Goal: Find contact information: Find contact information

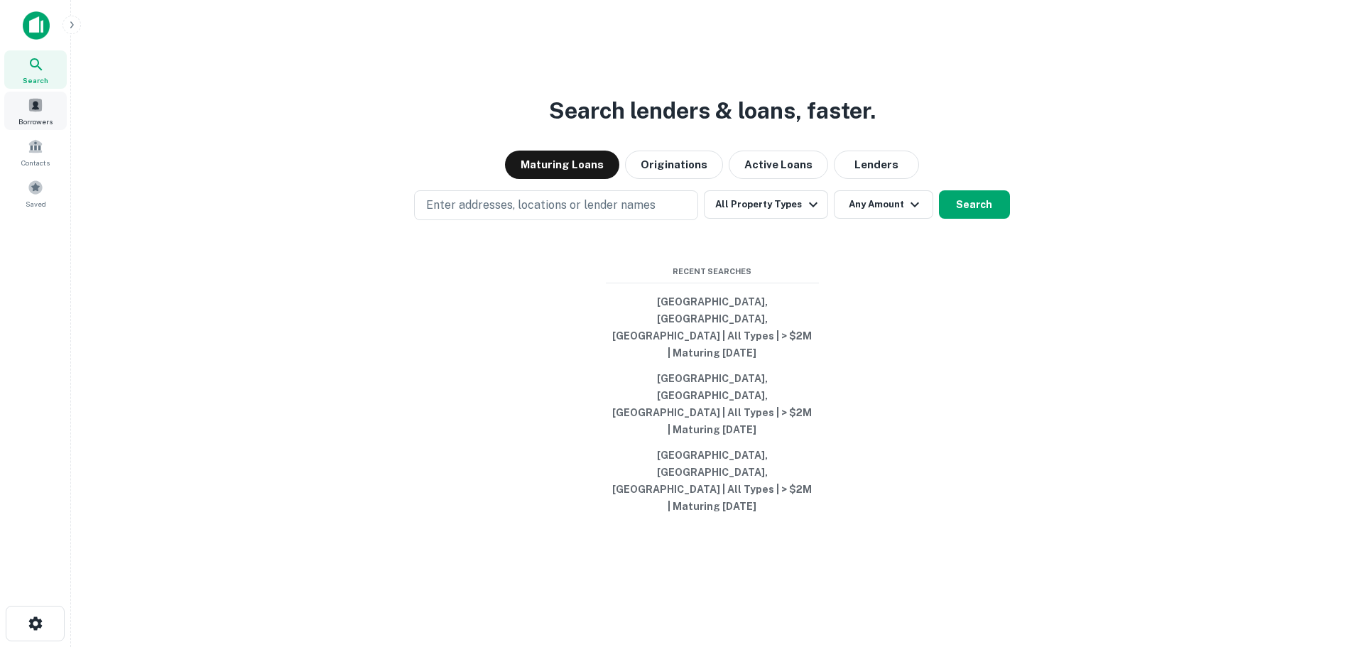
click at [33, 109] on span at bounding box center [36, 105] width 16 height 16
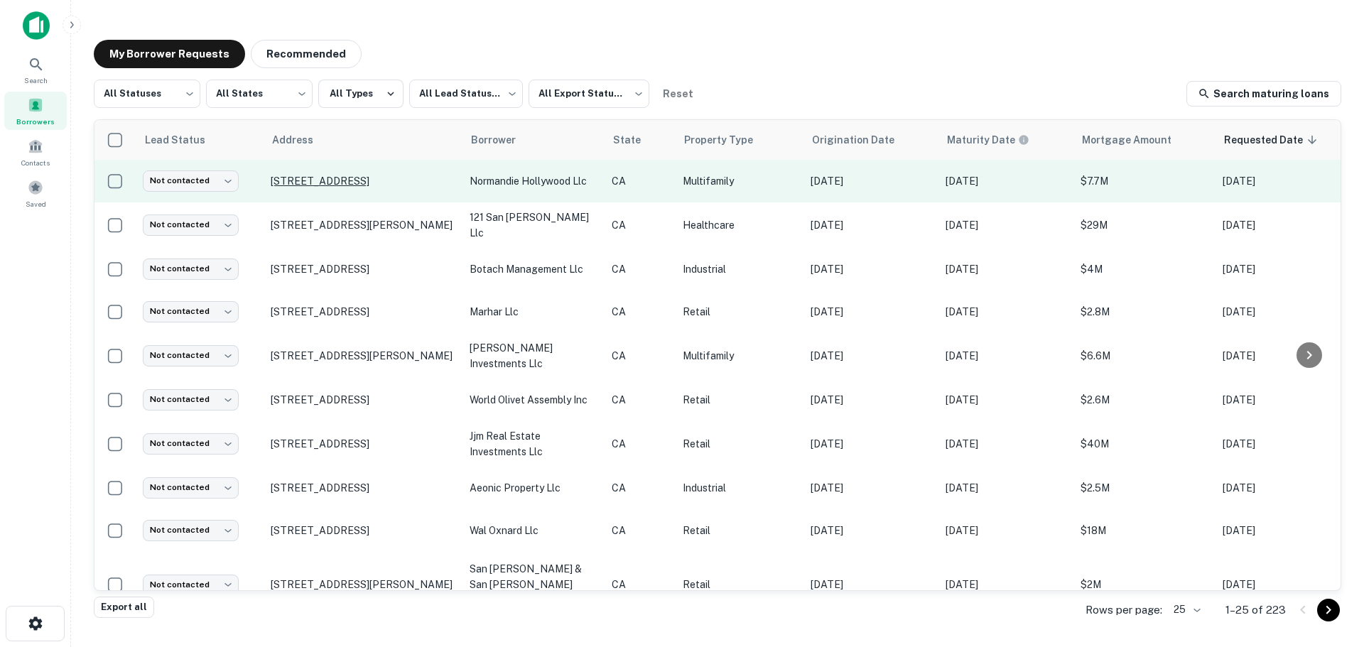
click at [389, 177] on p "1609 N Normandie Ave Los Angeles, CA 90027" at bounding box center [363, 181] width 185 height 13
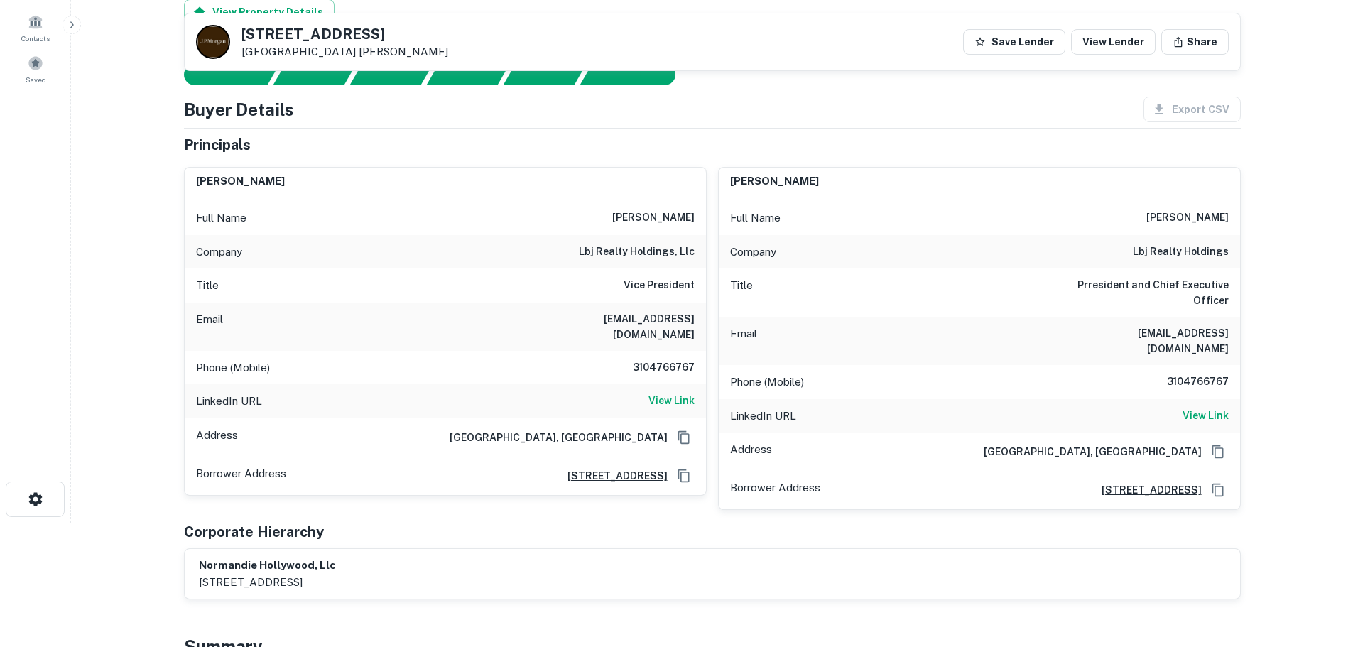
scroll to position [121, 0]
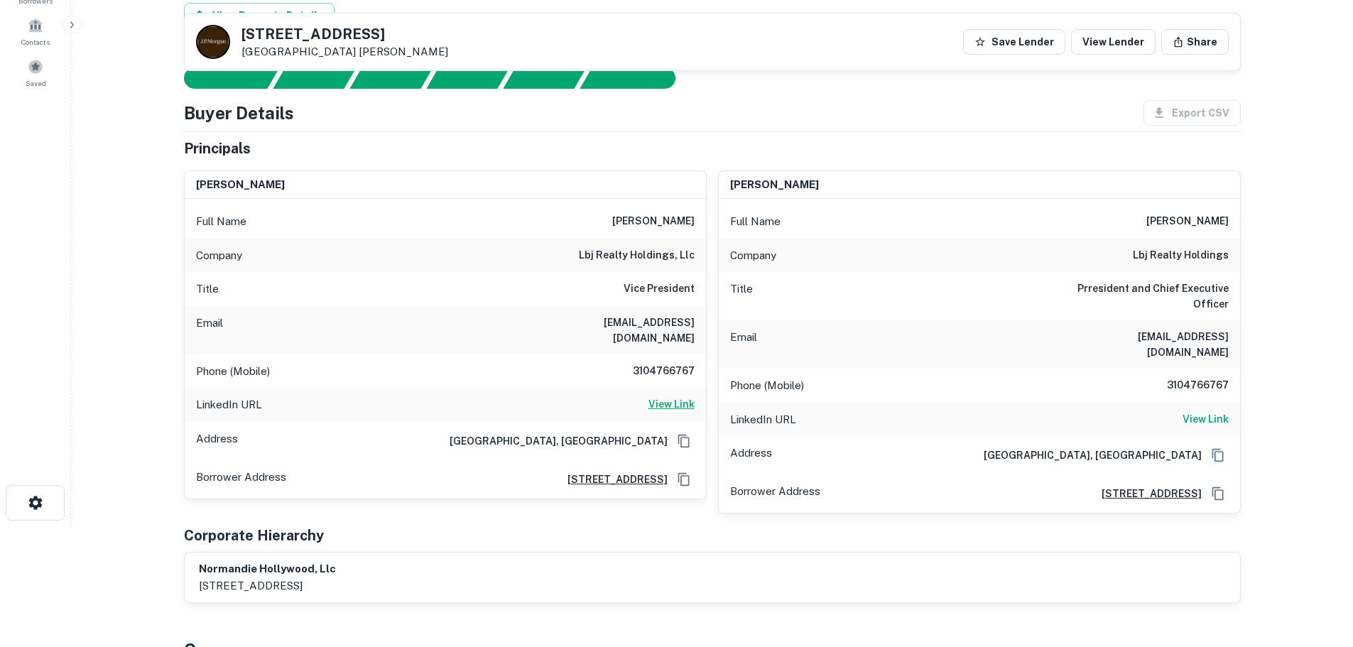
click at [664, 396] on h6 "View Link" at bounding box center [672, 404] width 46 height 16
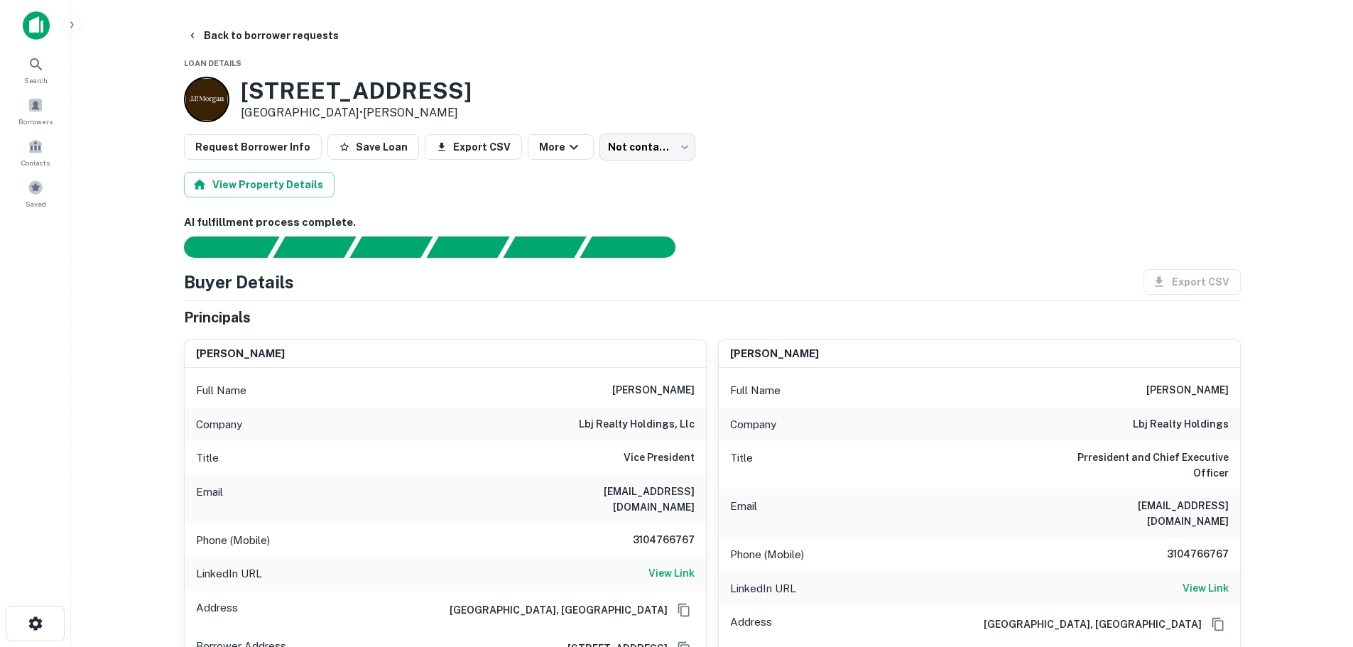
scroll to position [71, 0]
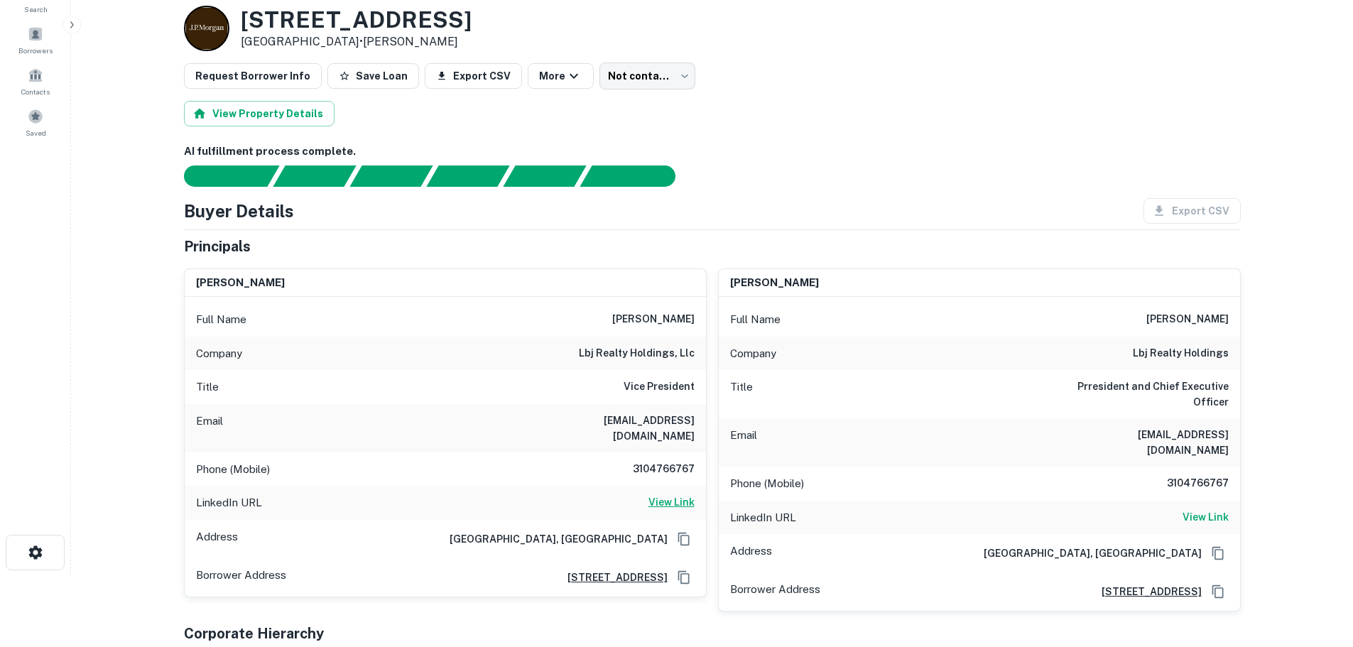
click at [681, 495] on h6 "View Link" at bounding box center [672, 503] width 46 height 16
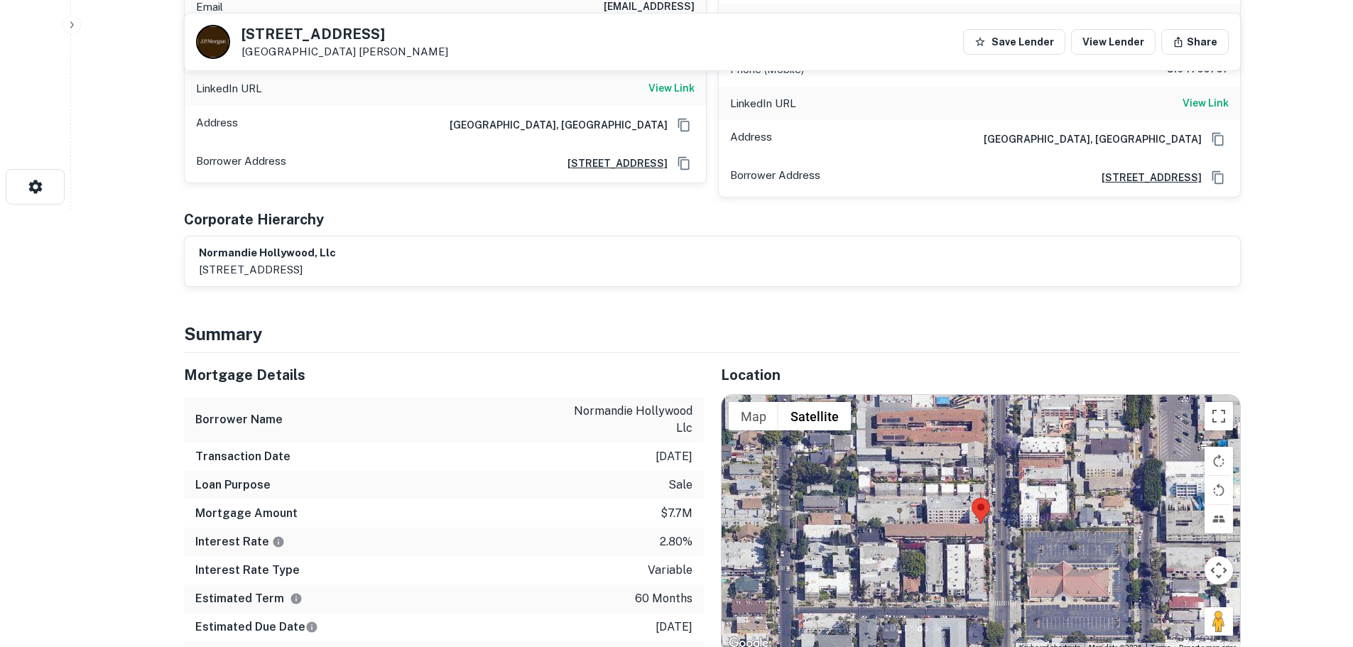
scroll to position [192, 0]
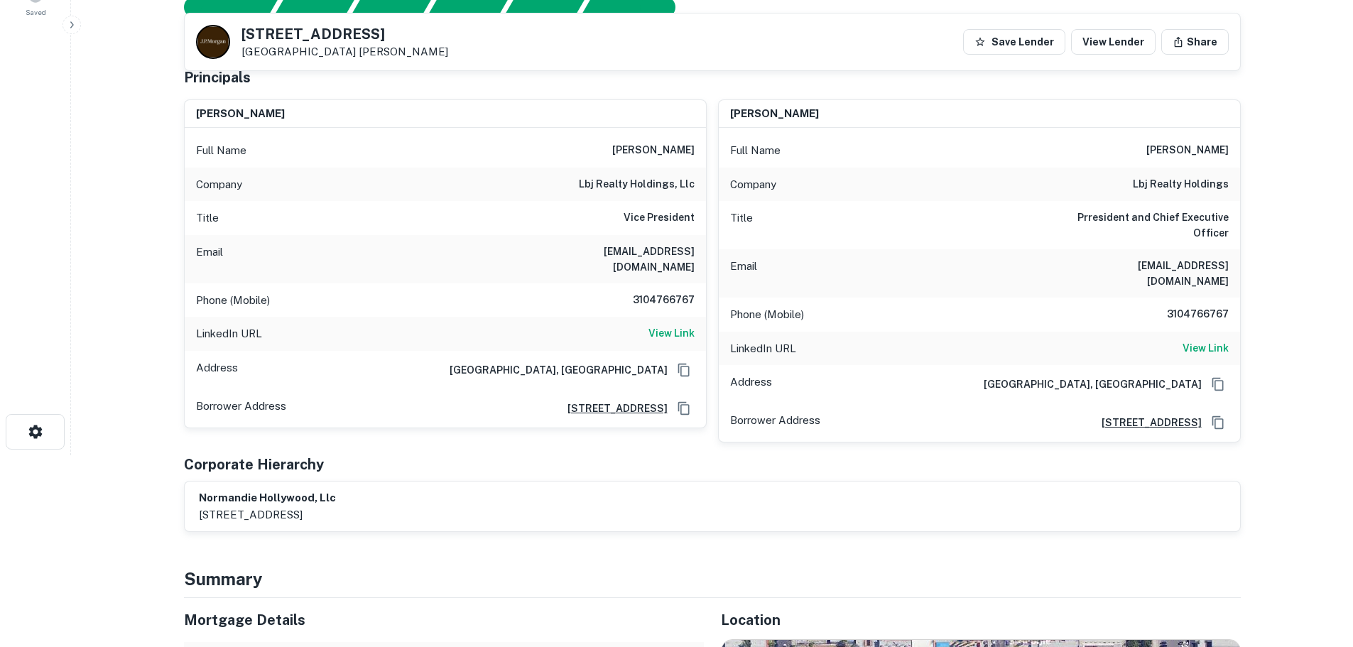
click at [662, 292] on h6 "3104766767" at bounding box center [652, 300] width 85 height 17
copy h6 "3104766767"
click at [653, 292] on h6 "3104766767" at bounding box center [652, 300] width 85 height 17
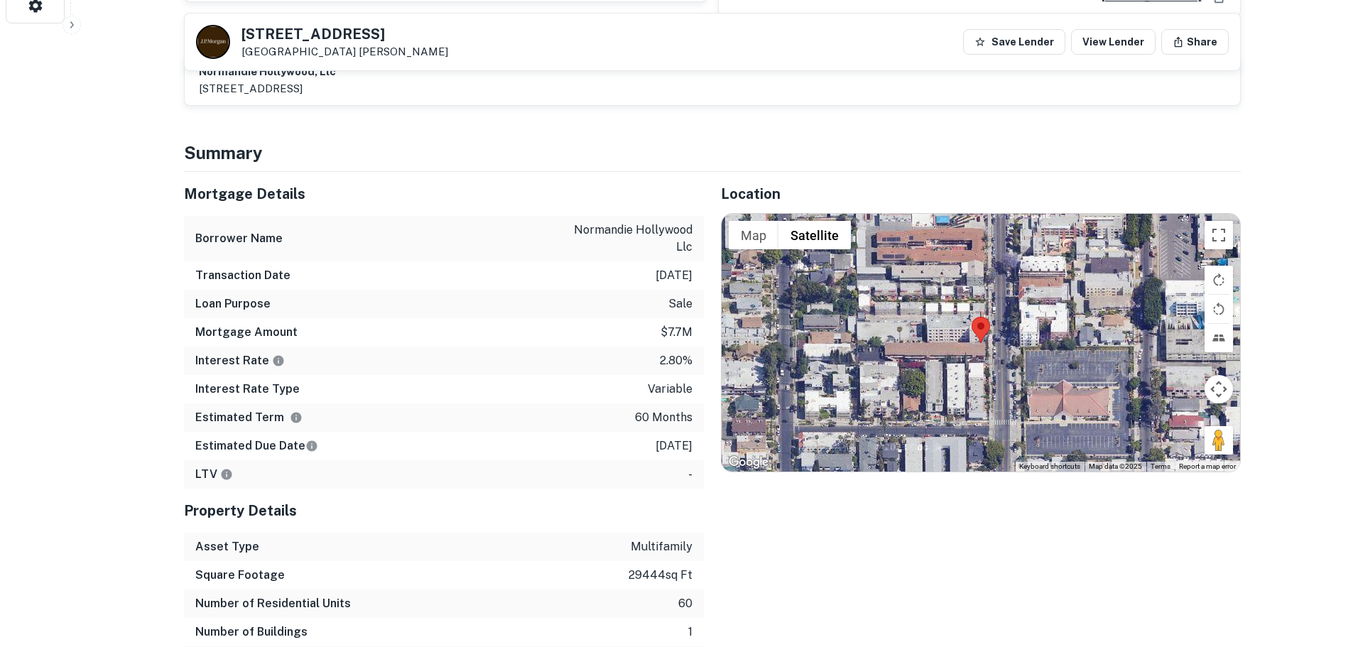
scroll to position [121, 0]
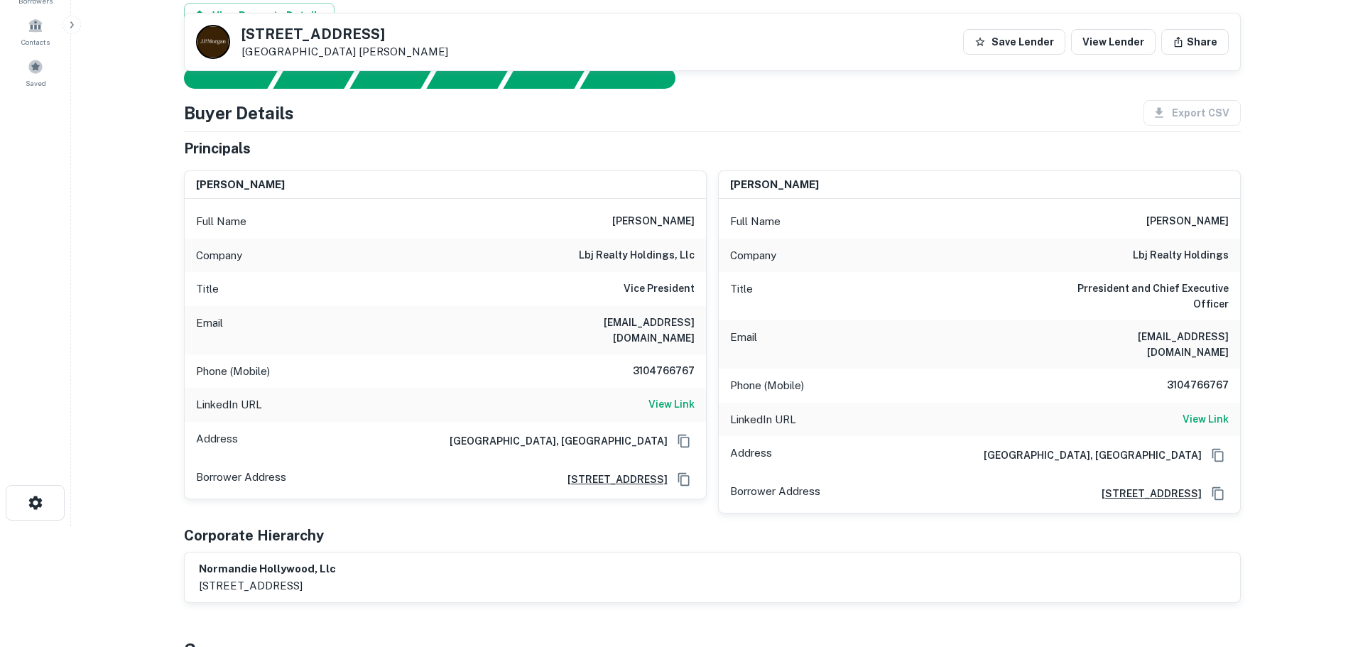
click at [642, 315] on h6 "lblivas148@aol.com" at bounding box center [609, 330] width 171 height 31
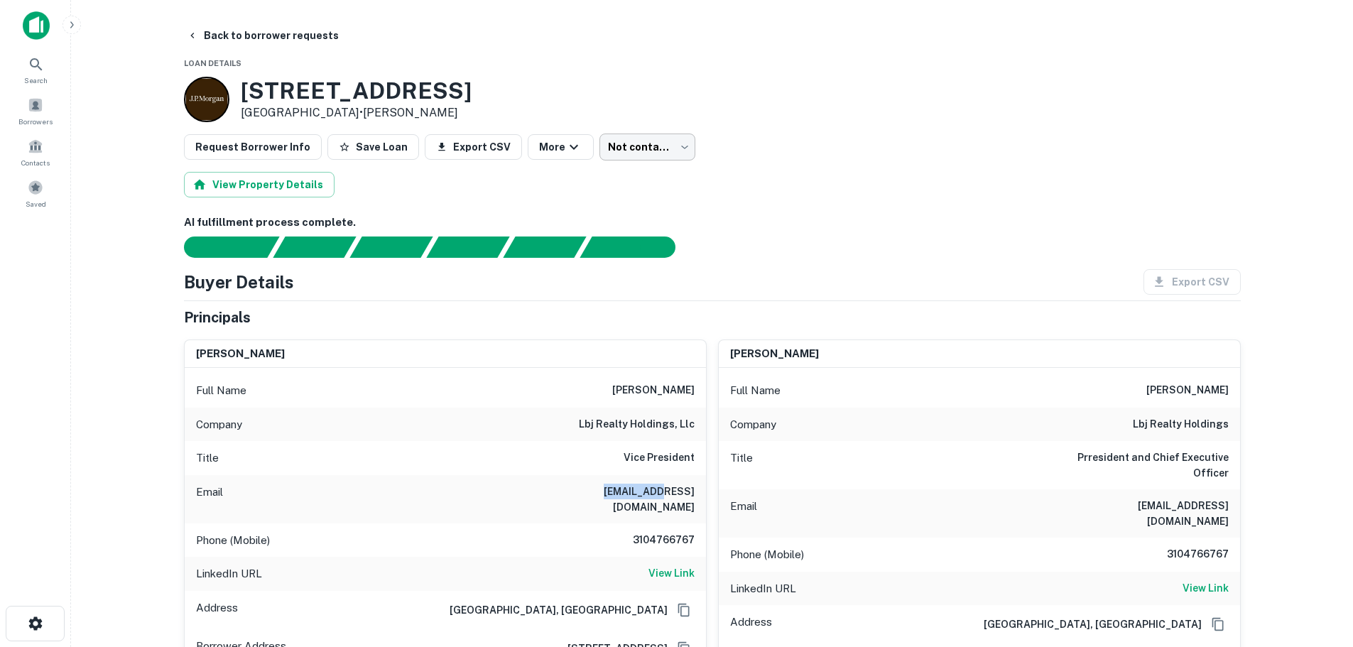
click at [667, 144] on body "Search Borrowers Contacts Saved Back to borrower requests Loan Details 1609 N N…" at bounding box center [676, 323] width 1353 height 647
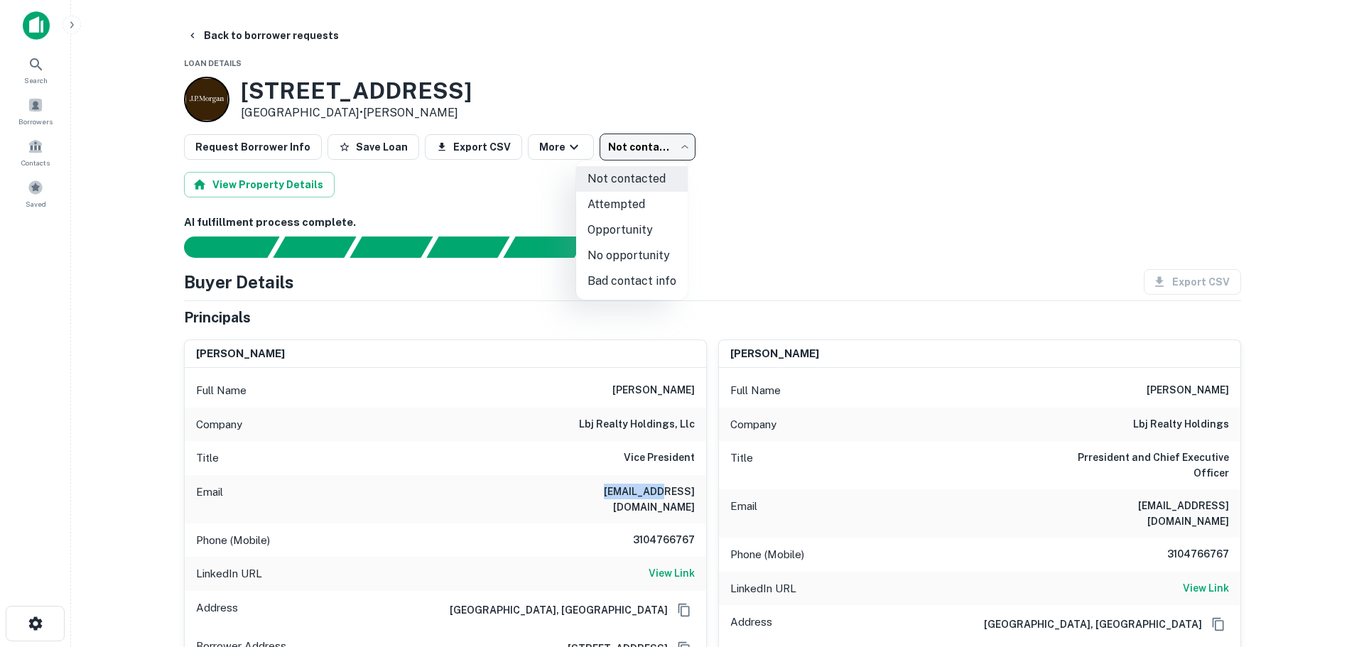
click at [646, 275] on li "Bad contact info" at bounding box center [632, 282] width 112 height 26
type input "**********"
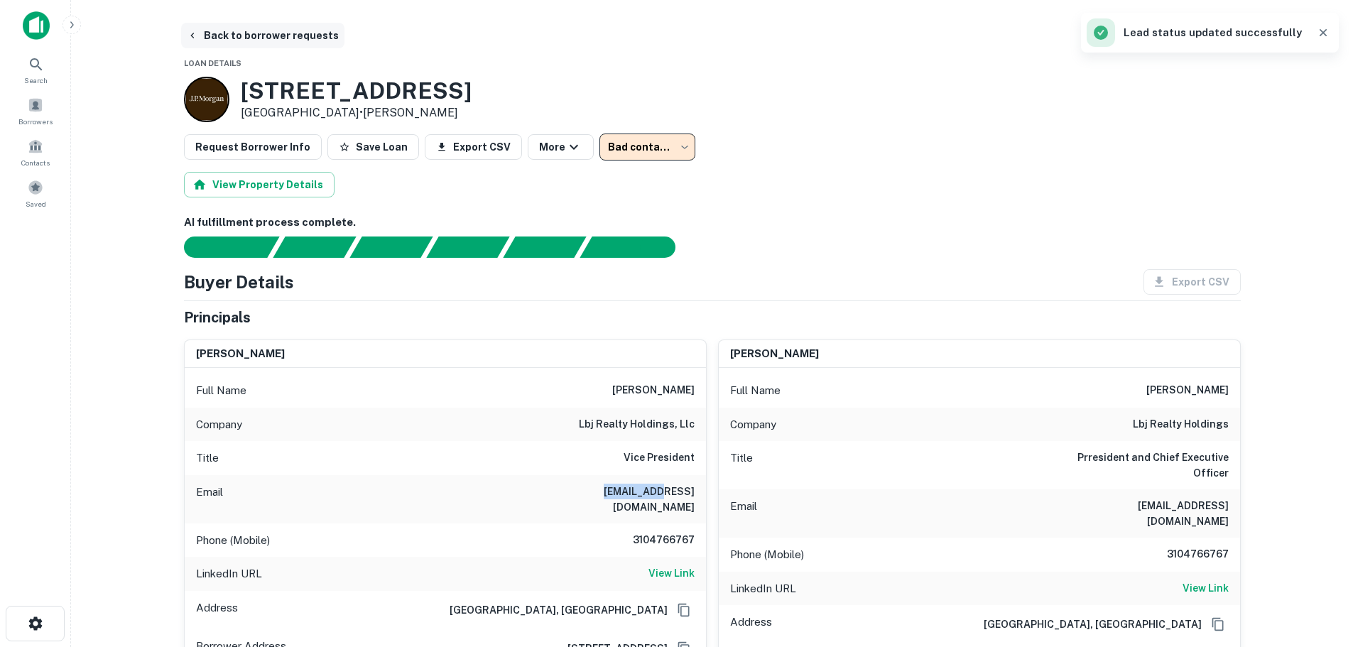
click at [198, 37] on button "Back to borrower requests" at bounding box center [262, 36] width 163 height 26
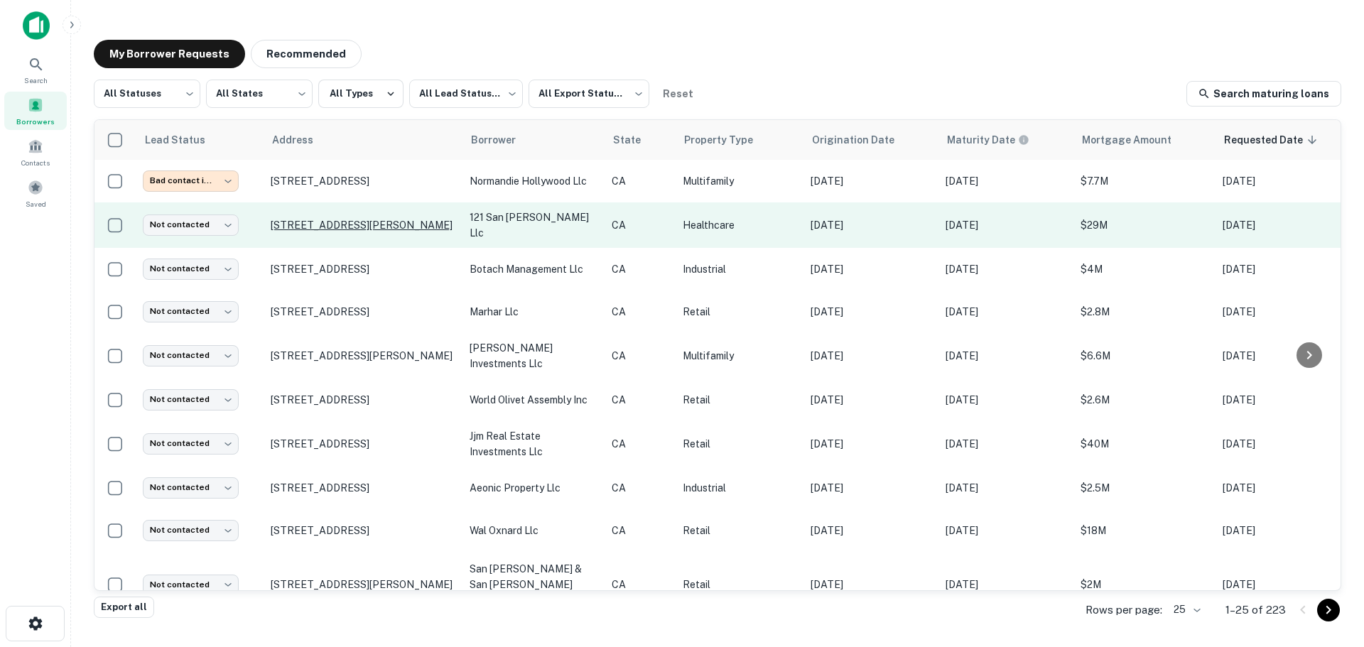
click at [325, 232] on p "121 N San Vicente Blvd Beverly Hills, CA 90211" at bounding box center [363, 225] width 185 height 13
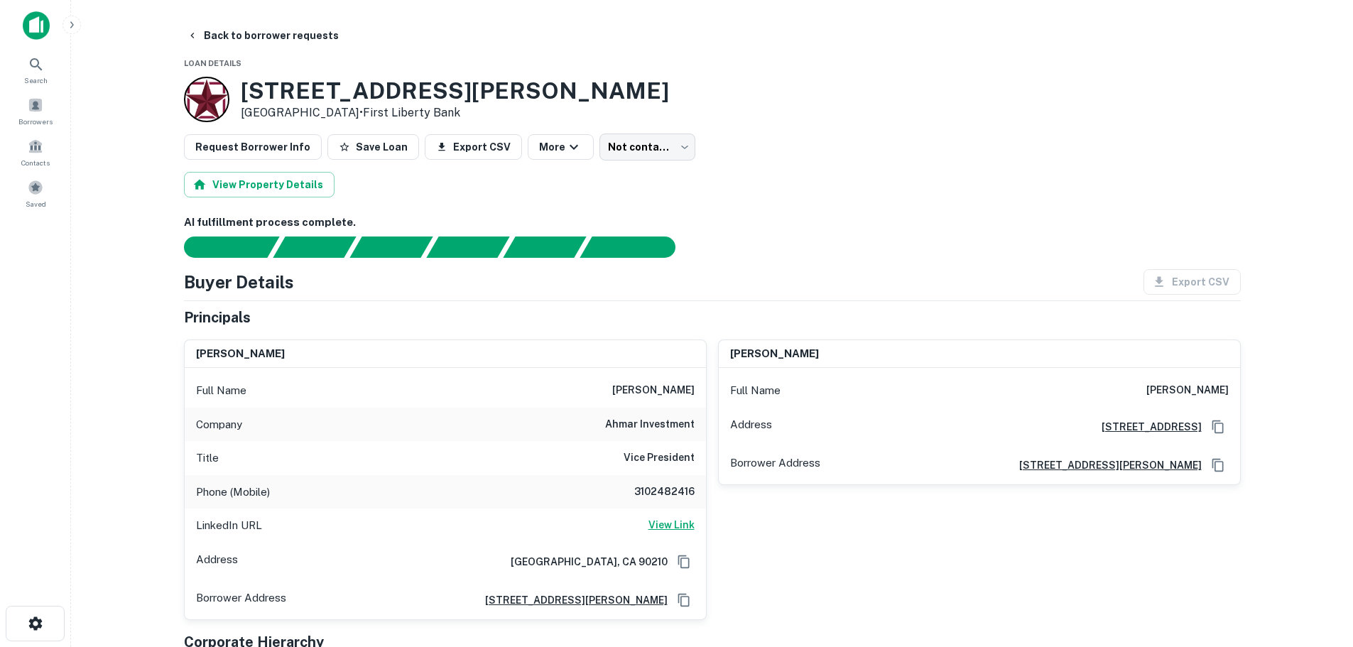
click at [671, 522] on h6 "View Link" at bounding box center [672, 525] width 46 height 16
click at [647, 383] on h6 "hania ahmar" at bounding box center [653, 390] width 82 height 17
copy h6 "hania"
click at [666, 496] on h6 "3102482416" at bounding box center [652, 492] width 85 height 17
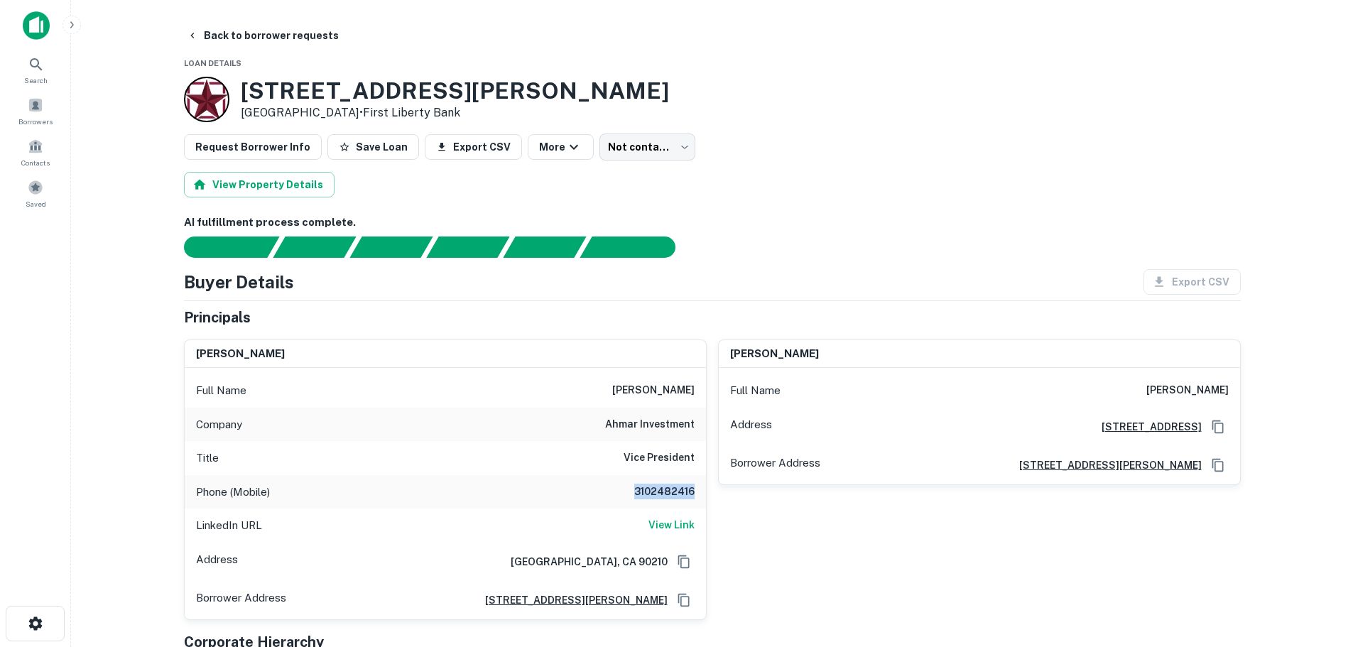
click at [666, 496] on h6 "3102482416" at bounding box center [652, 492] width 85 height 17
copy h6 "3102482416"
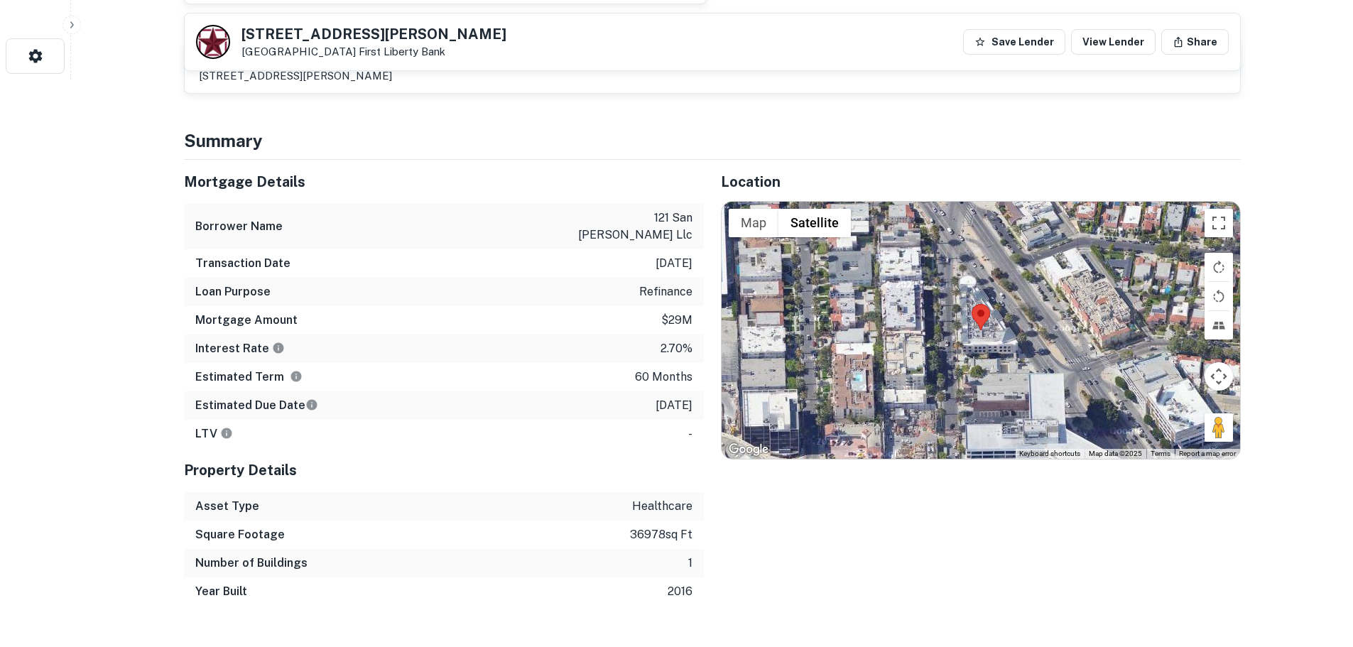
scroll to position [568, 0]
click at [972, 303] on area at bounding box center [972, 303] width 0 height 0
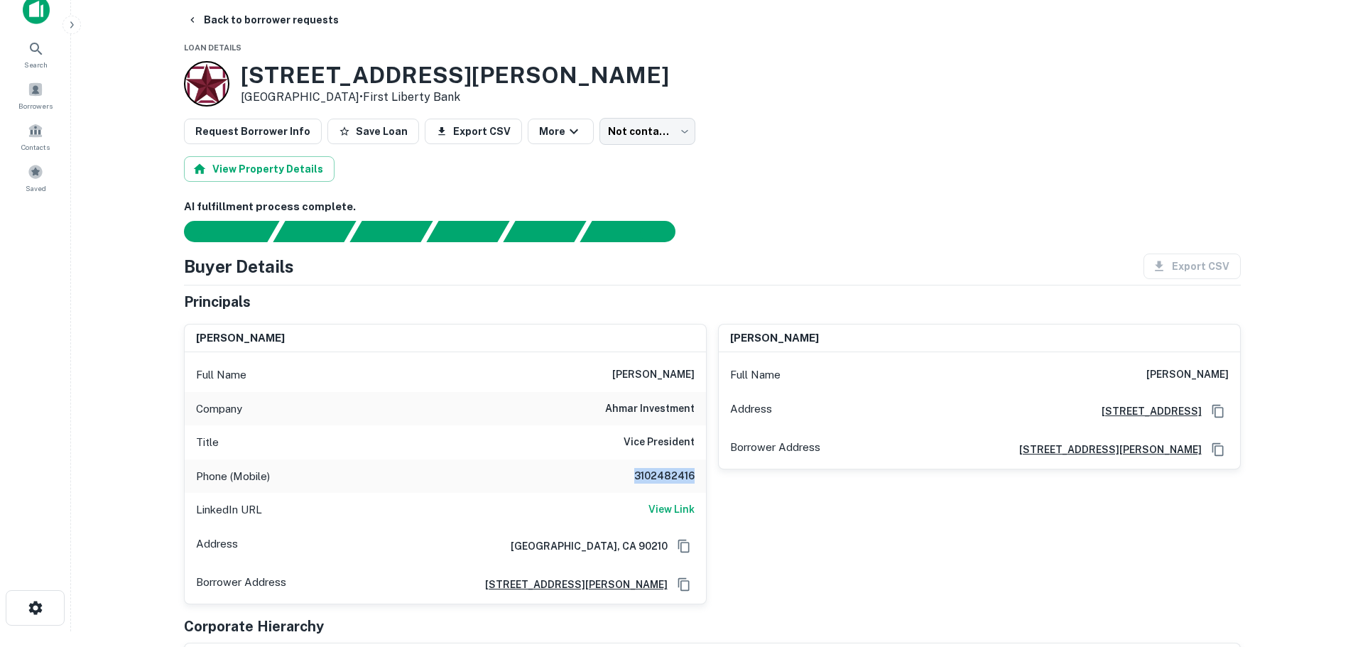
scroll to position [0, 0]
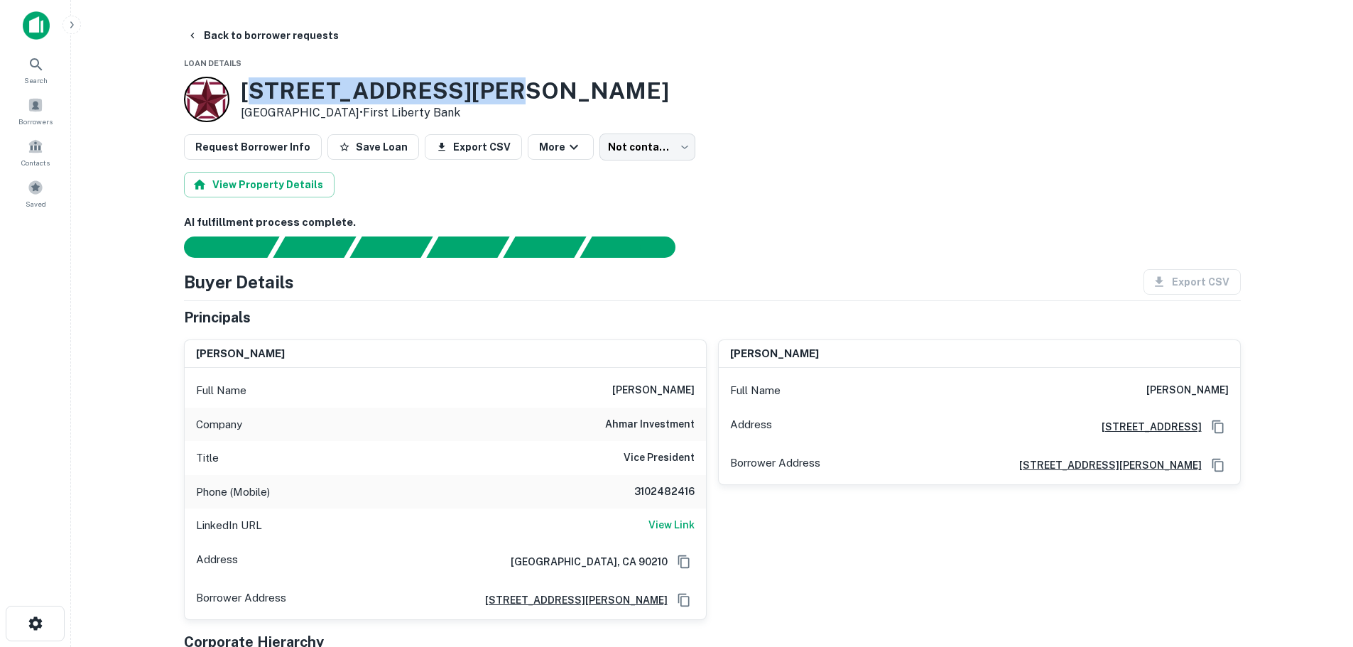
drag, startPoint x: 247, startPoint y: 94, endPoint x: 464, endPoint y: 104, distance: 217.6
click at [464, 104] on h3 "121 N San Vicente Blvd" at bounding box center [455, 90] width 428 height 27
click at [431, 99] on h3 "121 N San Vicente Blvd" at bounding box center [455, 90] width 428 height 27
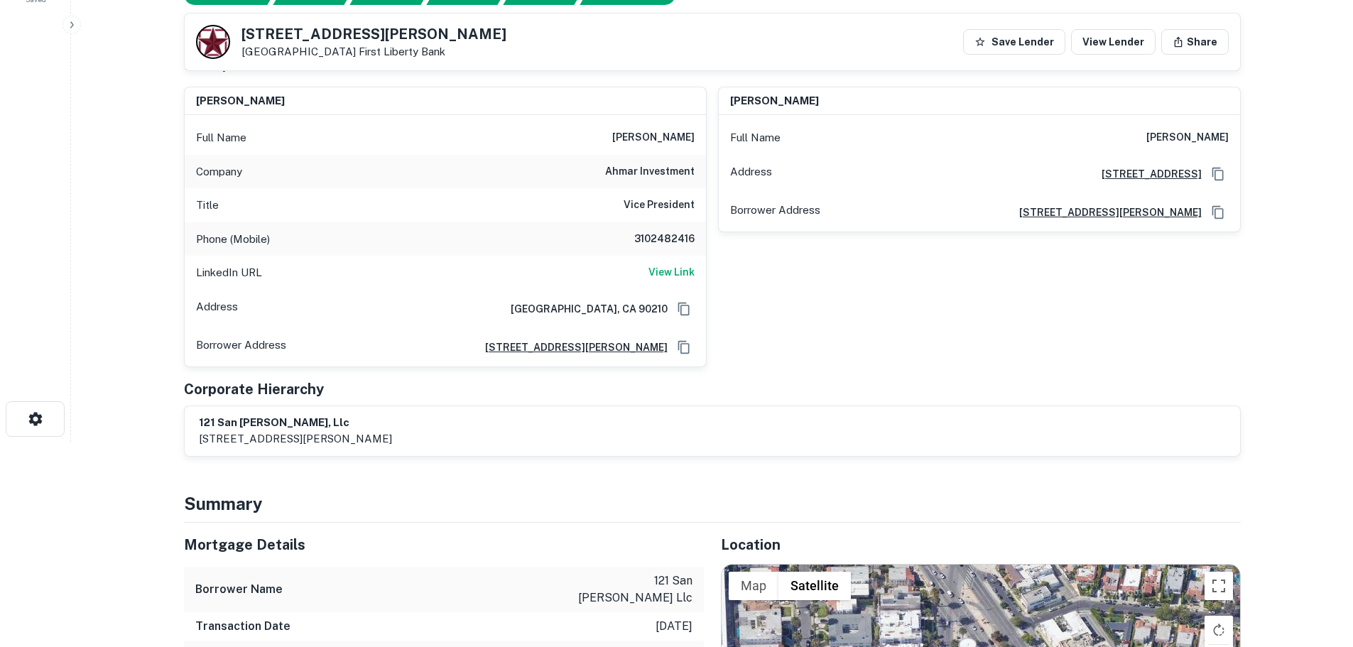
scroll to position [213, 0]
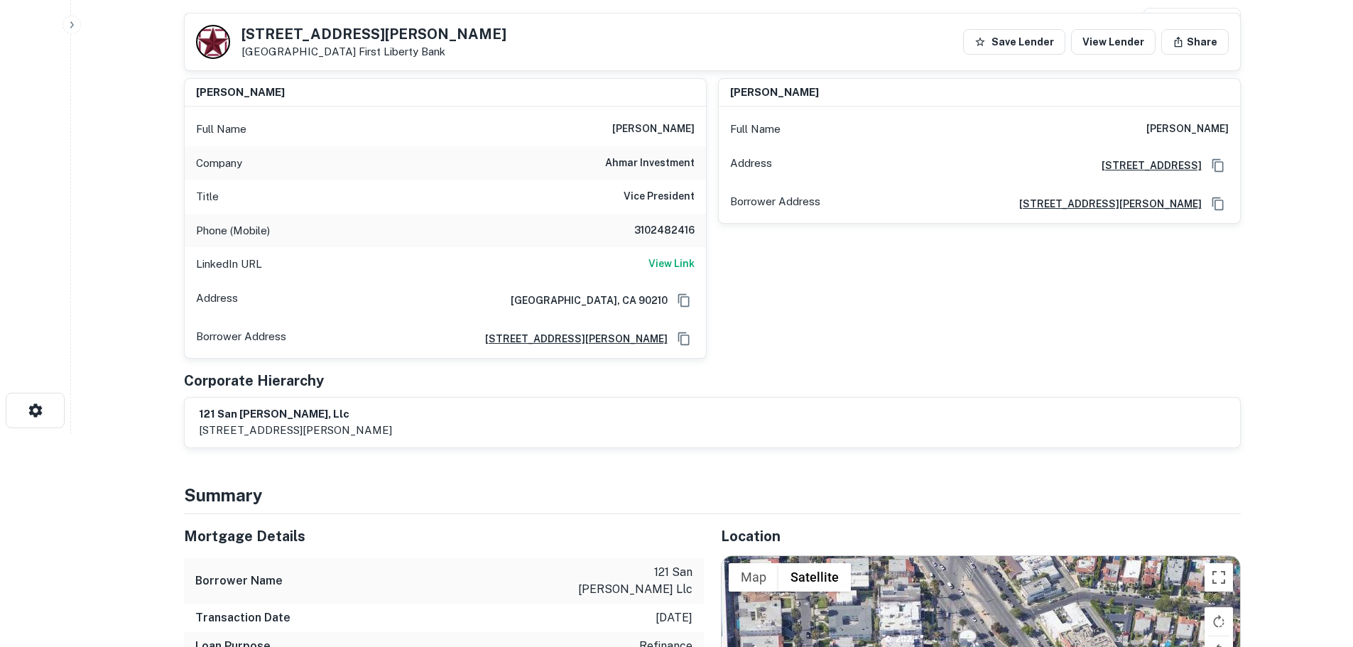
click at [670, 227] on h6 "3102482416" at bounding box center [652, 230] width 85 height 17
copy h6 "3102482416"
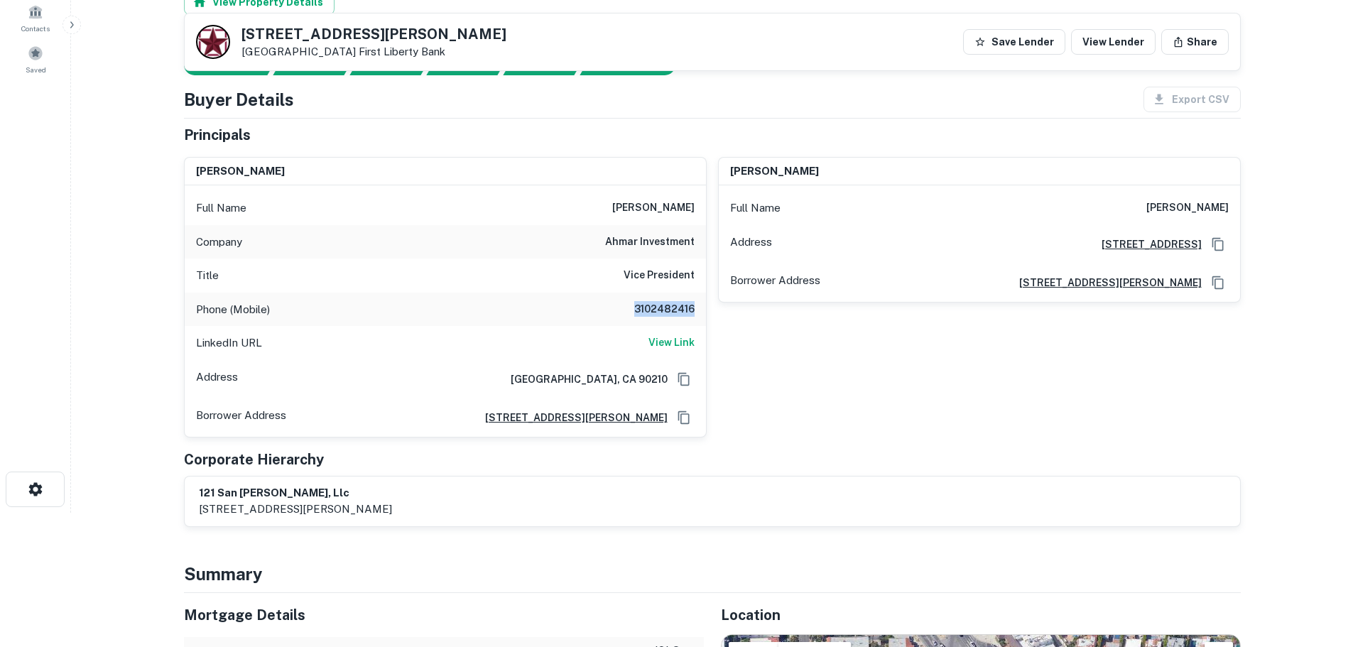
scroll to position [0, 0]
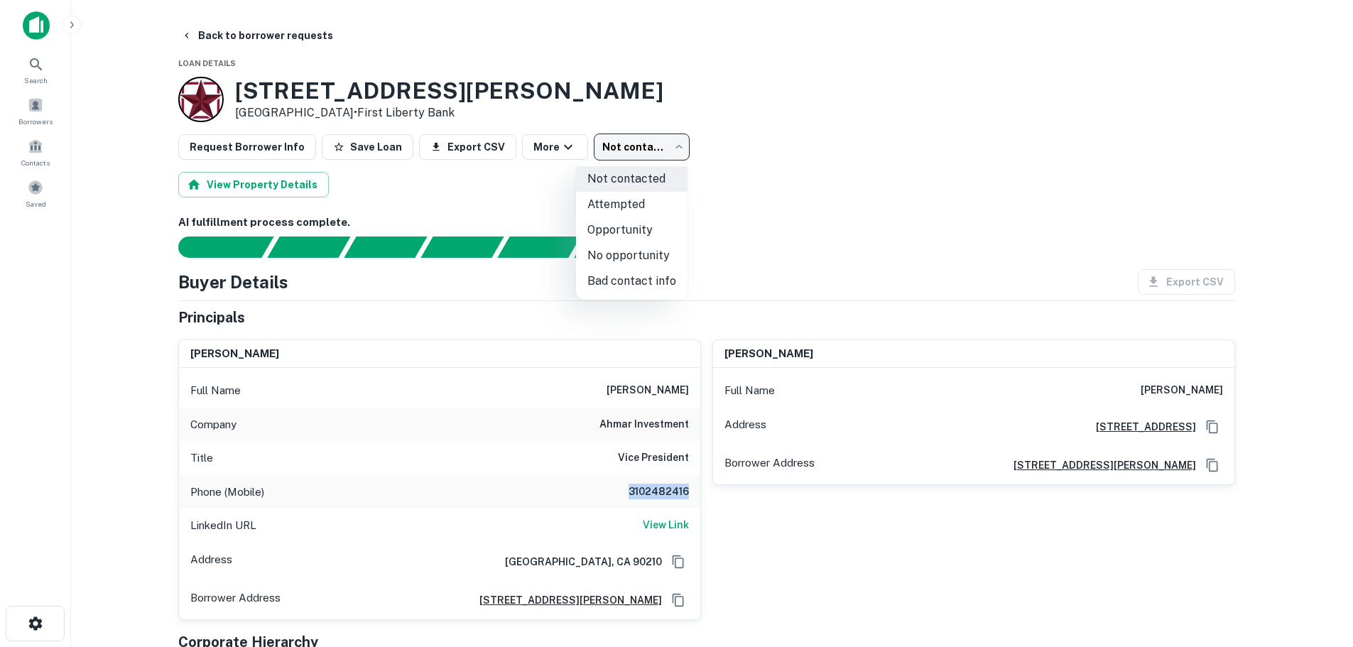
click at [640, 153] on body "Search Borrowers Contacts Saved Back to borrower requests Loan Details 121 N Sa…" at bounding box center [676, 323] width 1353 height 647
click at [664, 283] on li "Bad contact info" at bounding box center [632, 282] width 112 height 26
type input "**********"
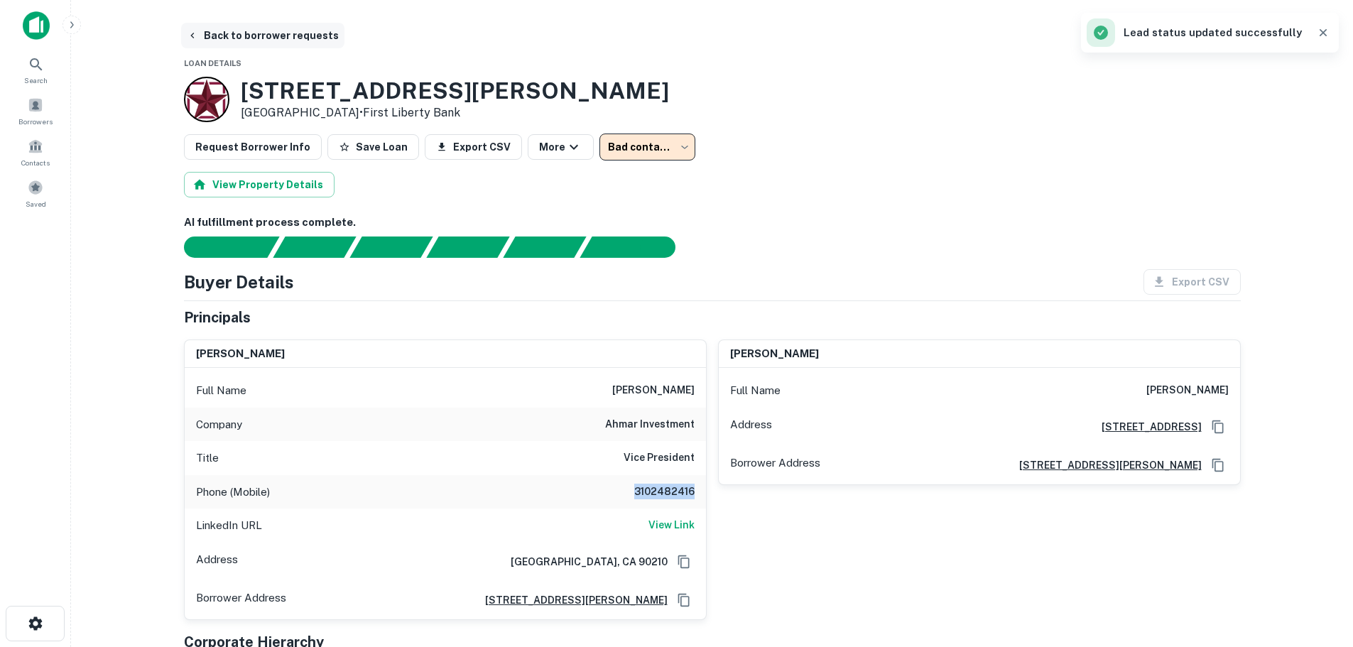
click at [251, 28] on button "Back to borrower requests" at bounding box center [262, 36] width 163 height 26
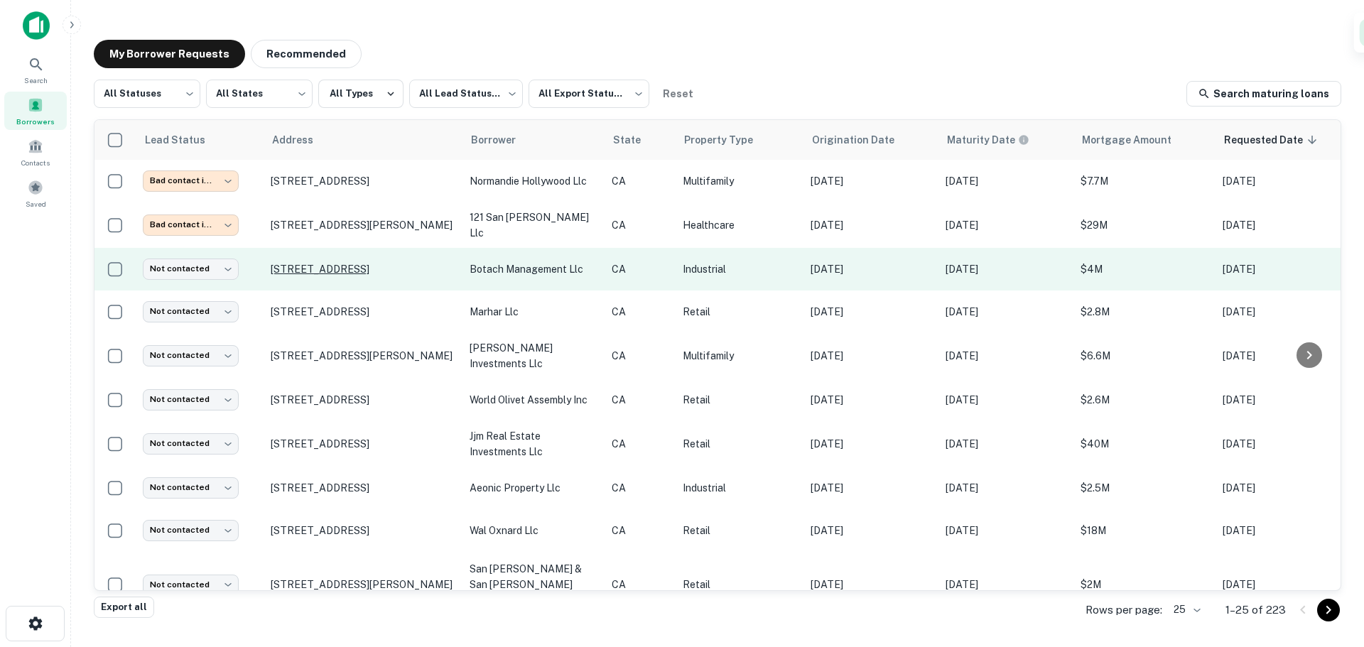
click at [358, 263] on p "1257 S Los Angeles St Los Angeles, CA 90015" at bounding box center [363, 269] width 185 height 13
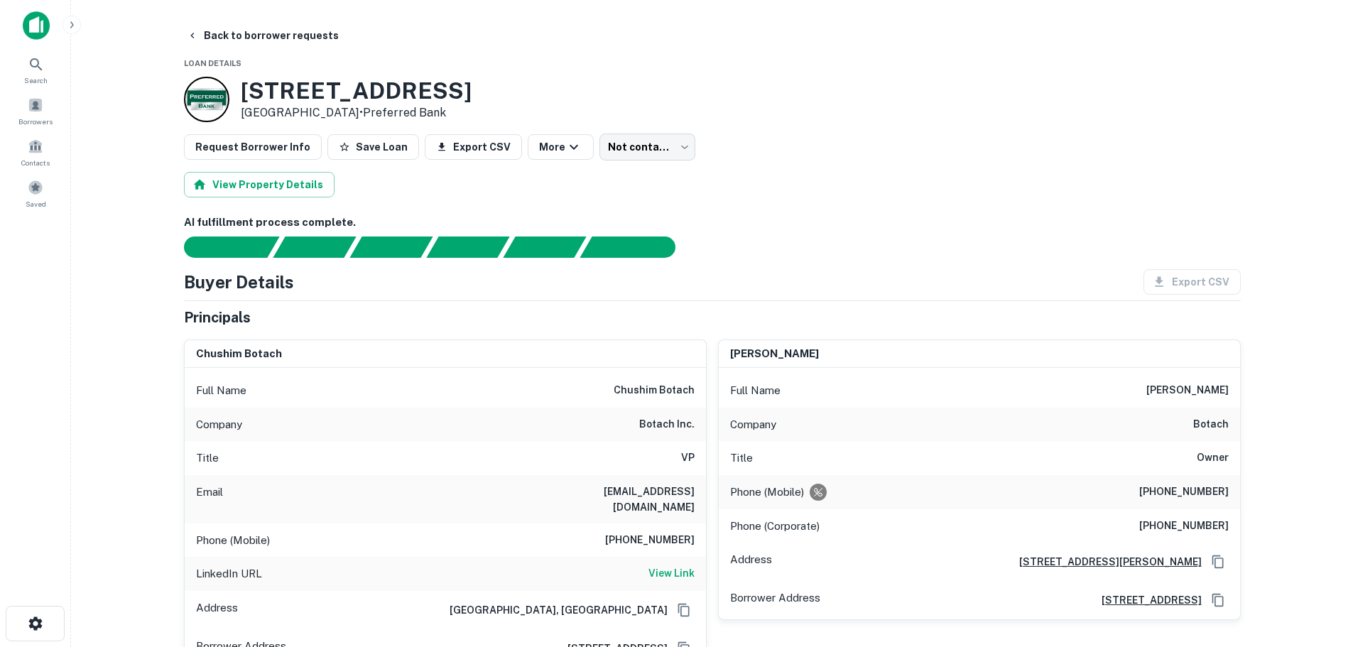
click at [638, 389] on h6 "chushim botach" at bounding box center [654, 390] width 81 height 17
copy h6 "chushim"
click at [654, 383] on h6 "chushim botach" at bounding box center [654, 390] width 81 height 17
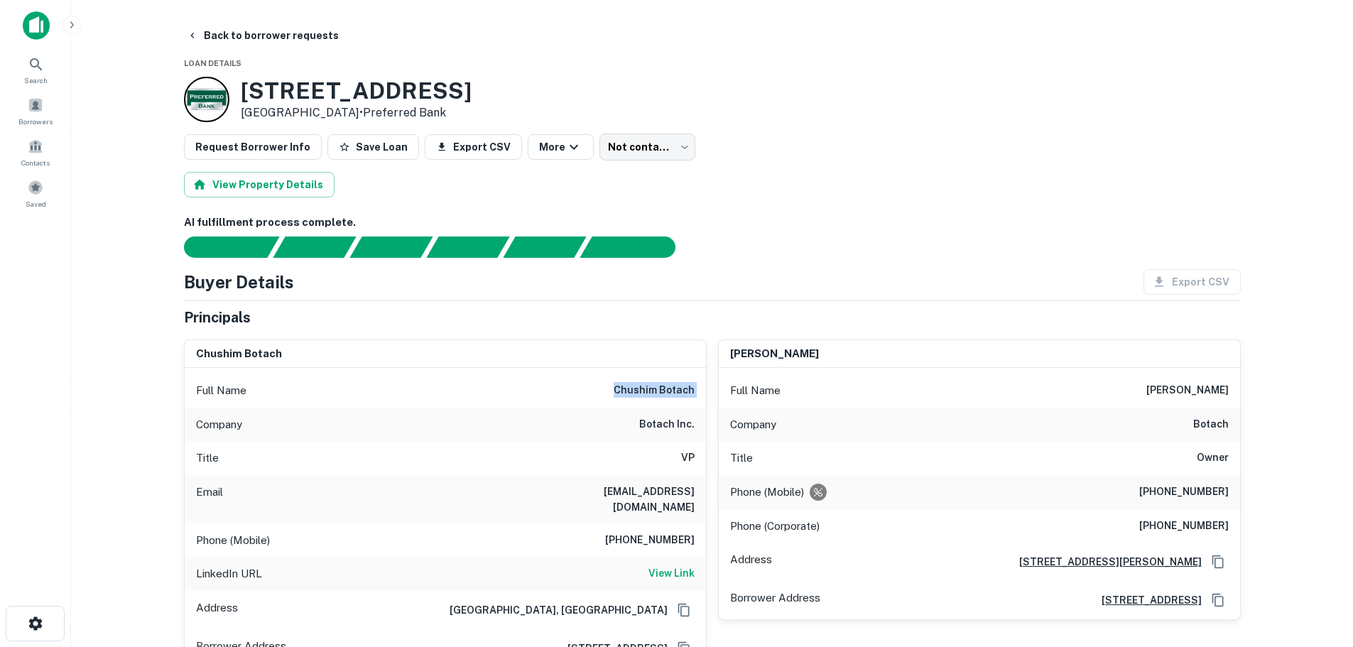
click at [654, 383] on h6 "chushim botach" at bounding box center [654, 390] width 81 height 17
click at [656, 532] on h6 "323-633-6009" at bounding box center [650, 540] width 90 height 17
copy h6 "323-633-6009"
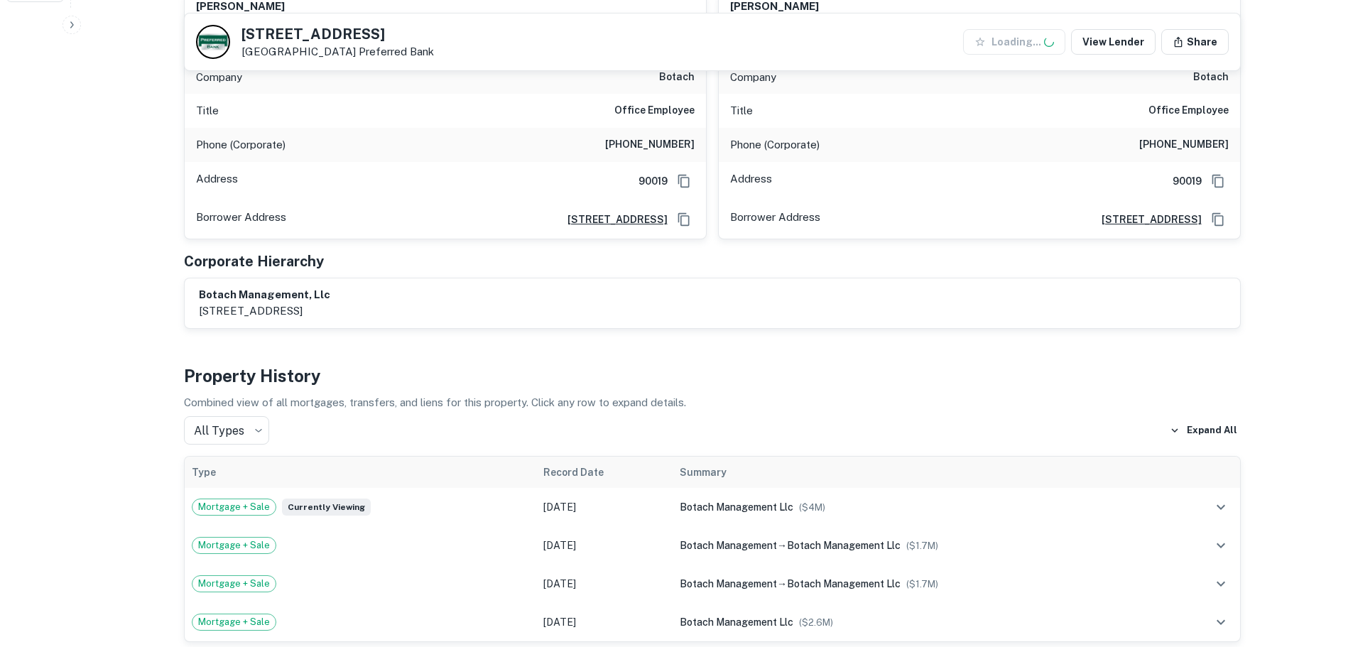
scroll to position [213, 0]
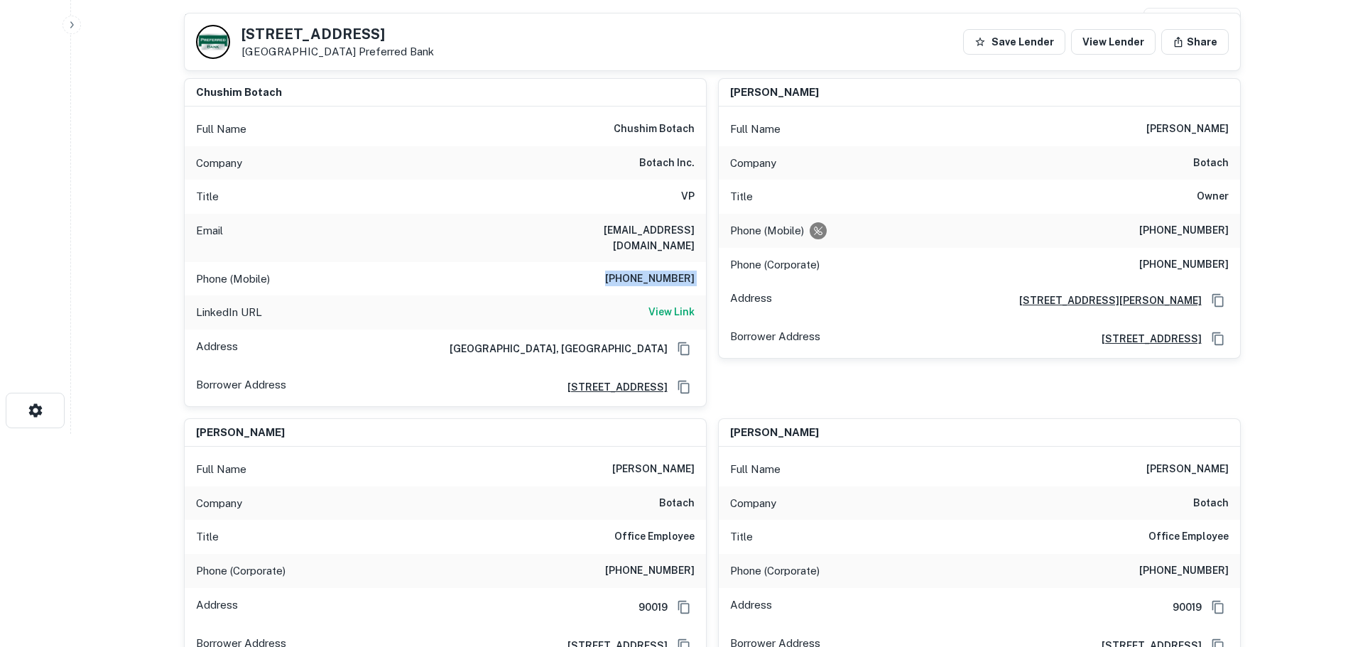
drag, startPoint x: 239, startPoint y: 26, endPoint x: 355, endPoint y: 51, distance: 119.3
click at [355, 51] on div "1257 S Los Angeles St Los Angeles, CA 90015 Preferred Bank" at bounding box center [315, 42] width 238 height 34
copy div "1257 S Los Angeles St Los Angeles, CA 90015"
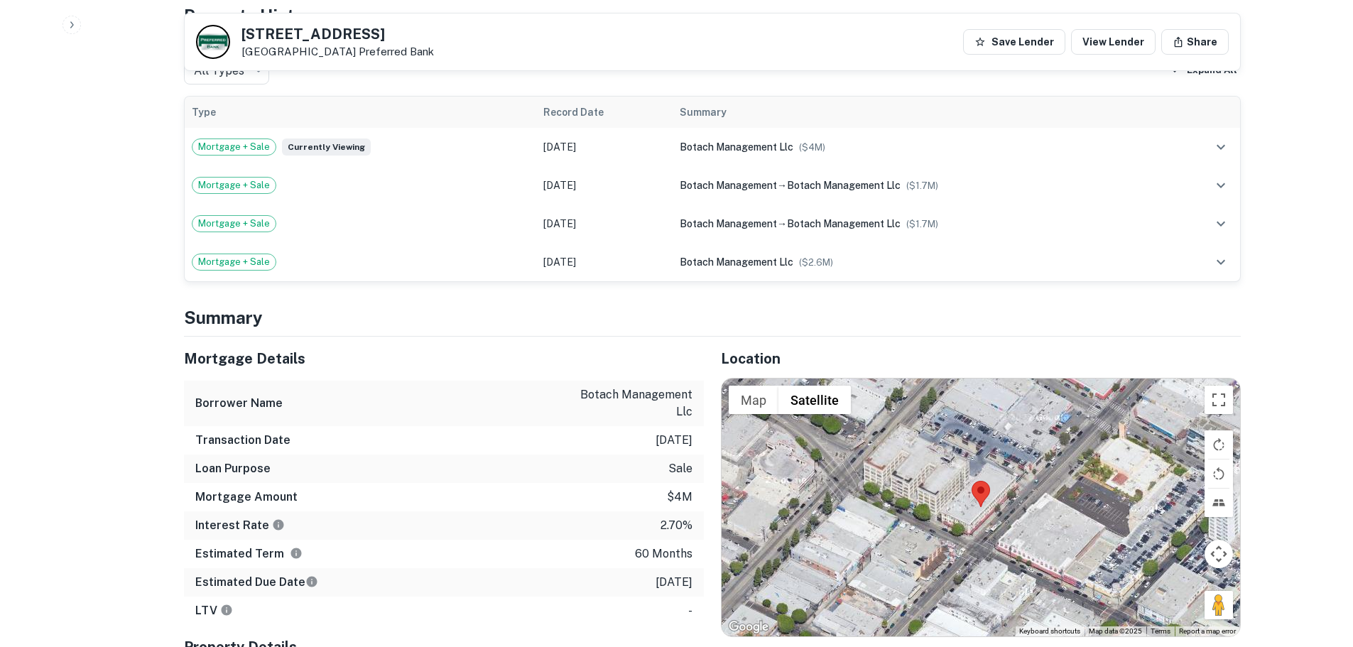
scroll to position [1208, 0]
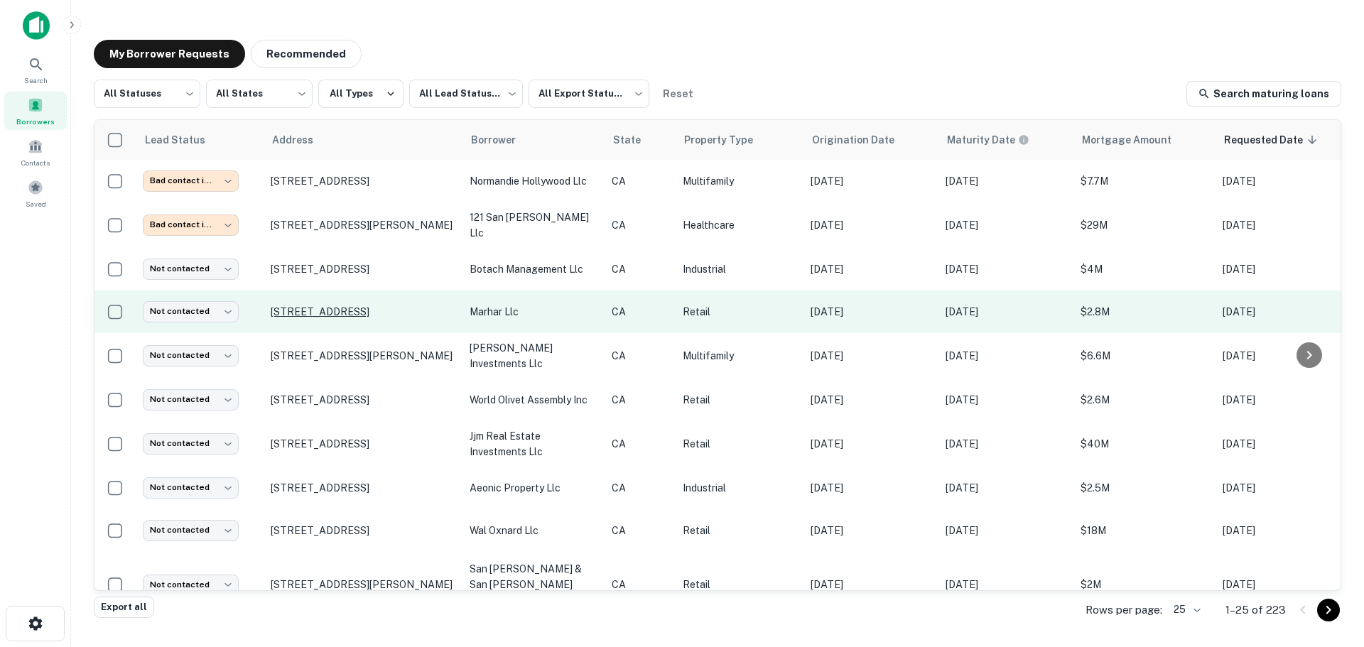
click at [353, 314] on p "2145 W Sunset Blvd Los Angeles, CA 90026" at bounding box center [363, 312] width 185 height 13
